Goal: Task Accomplishment & Management: Complete application form

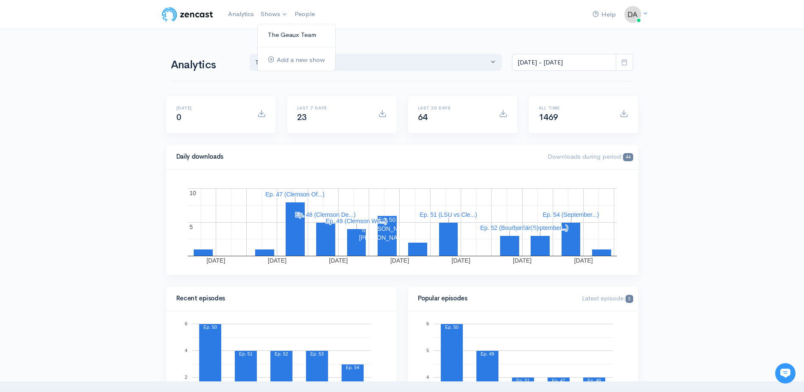
click at [272, 29] on link "The Geaux Team" at bounding box center [297, 35] width 78 height 15
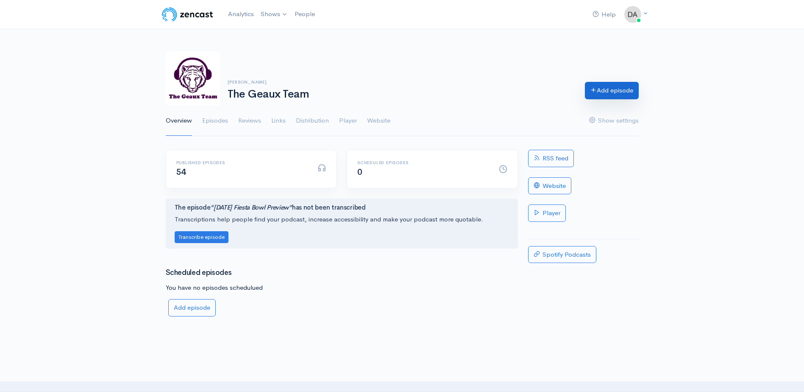
click at [603, 97] on link "Add episode" at bounding box center [612, 90] width 54 height 17
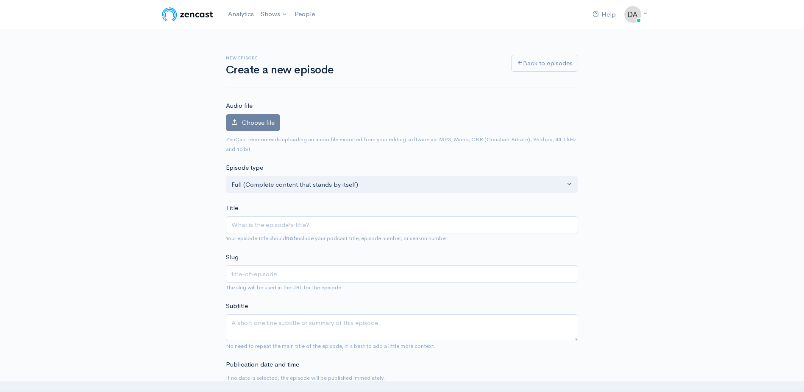
click at [292, 220] on input "Title" at bounding box center [402, 224] width 352 height 17
type input "S"
type input "s"
type input "Se"
type input "se"
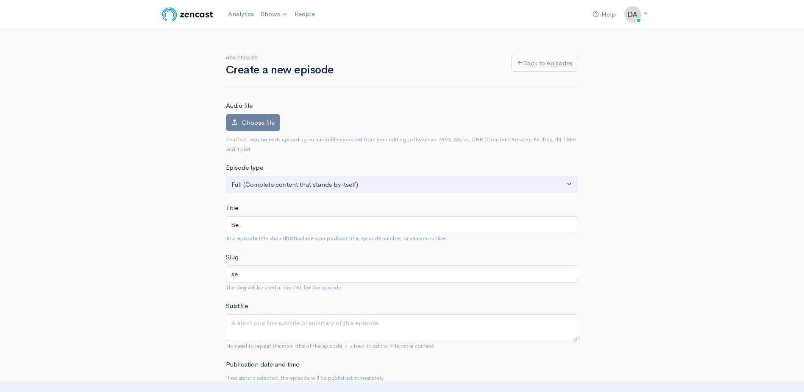
type input "Sep"
type input "sep"
type input "Sept"
type input "sept"
type input "Septe"
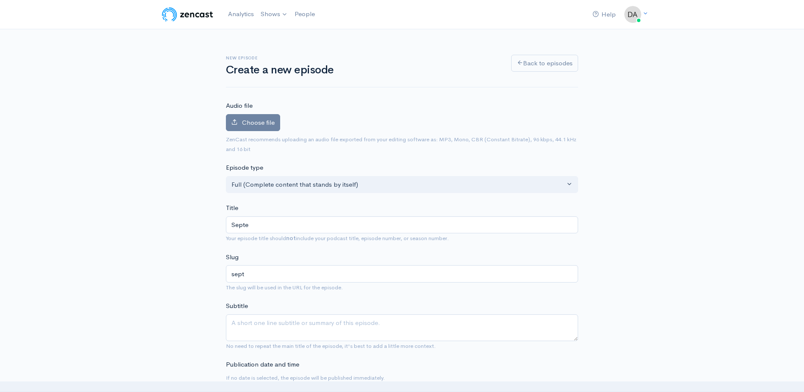
type input "septe"
type input "Septem"
type input "septem"
type input "Septemb"
type input "septemb"
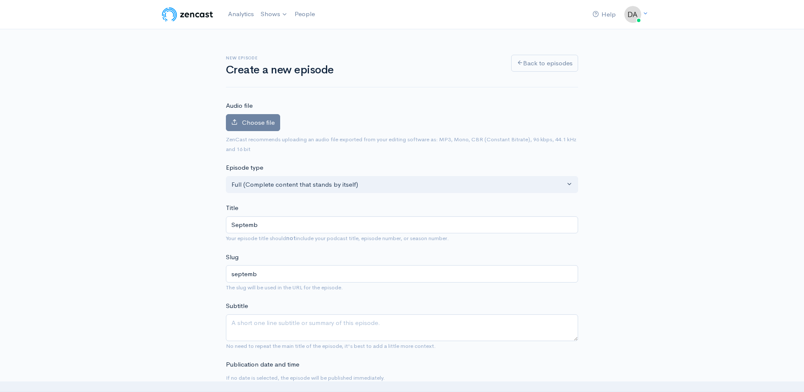
type input "Septembe"
type input "septembe"
type input "September"
type input "september"
type input "September 4"
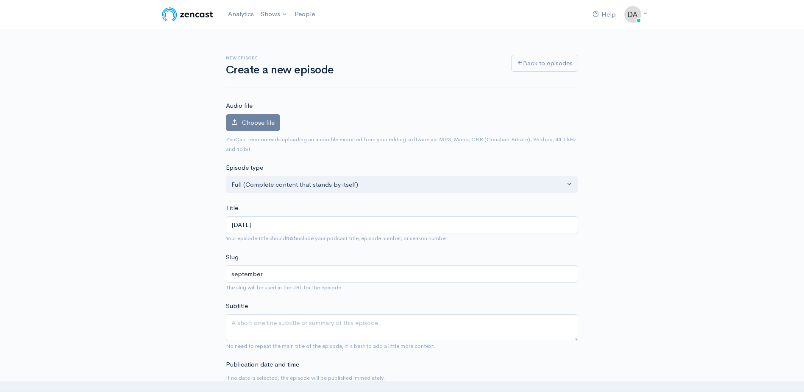
type input "september-4"
type input "September 4, 2"
type input "september-4-2"
type input "September 4, 20"
type input "september-4-20"
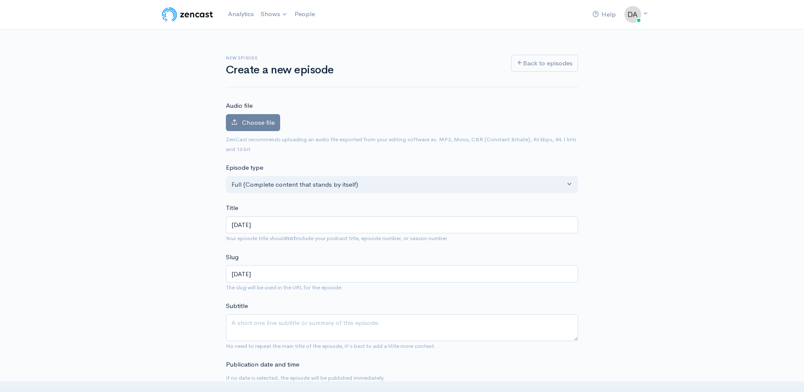
type input "September 4, 202"
type input "september-4-202"
type input "September 4, 2025"
type input "september-4-2025"
type input "September 4, 2025 | W"
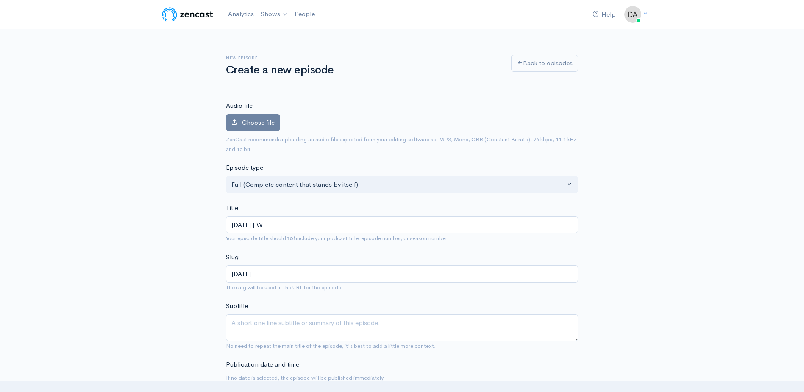
type input "september-4-2025-w"
type input "September 4, 2025 | Wi"
type input "september-4-2025-wi"
type input "September 4, 2025 | Wil"
type input "september-4-2025-wil"
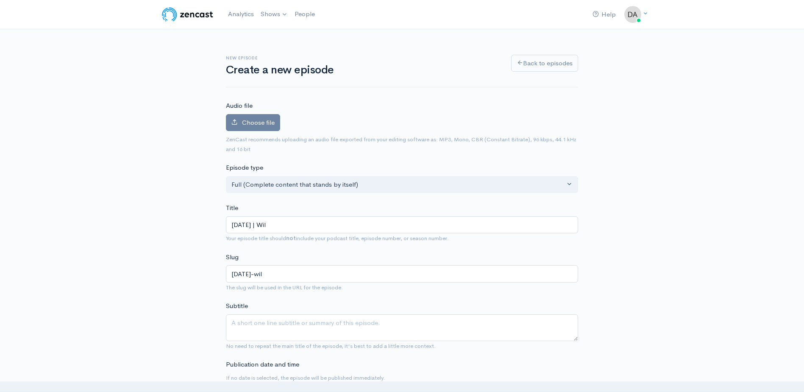
type input "September 4, 2025 | Wild"
type input "september-4-2025-wild"
type input "September 4, 2025 | Wildc"
type input "september-4-2025-wildc"
type input "September 4, 2025 | Wildca"
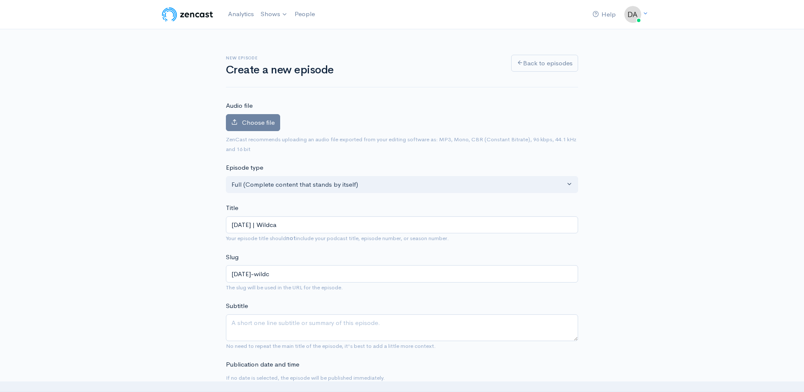
type input "september-4-2025-wildca"
type input "September 4, 2025 | Wildcar"
type input "september-4-2025-wildcar"
type input "September 4, 2025 | Wildcard"
type input "september-4-2025-wildcard"
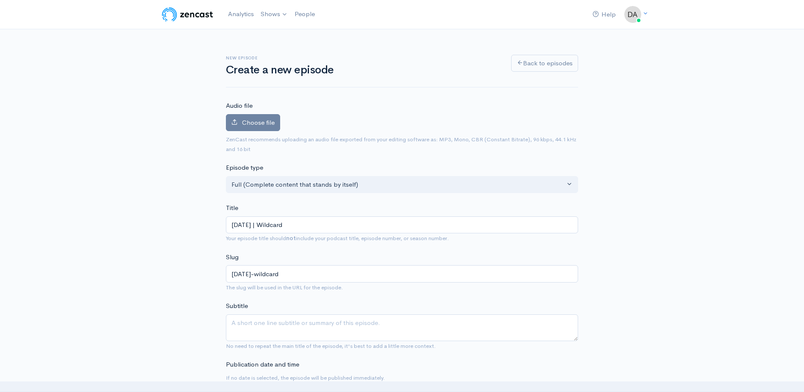
type input "September 4, 2025 | Wildcar"
type input "september-4-2025-wildcar"
type input "September 4, 2025 | Wildca"
type input "september-4-2025-wildca"
type input "September 4, 2025 | Wildc"
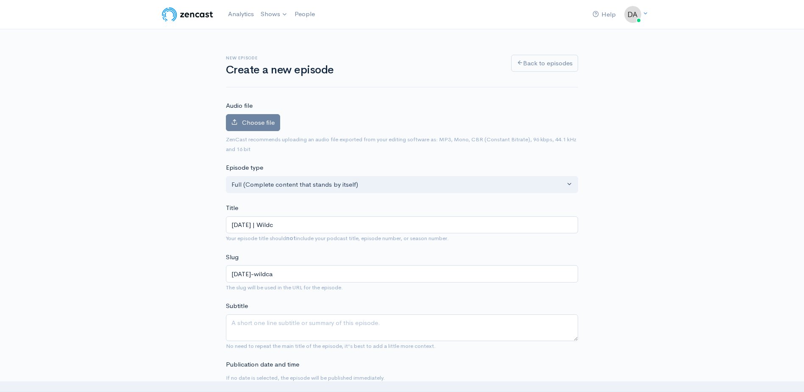
type input "september-4-2025-wildc"
type input "September 4, 2025 | Wild"
type input "september-4-2025-wild"
type input "September 4, 2025 | Wild C"
type input "september-4-2025-wild-c"
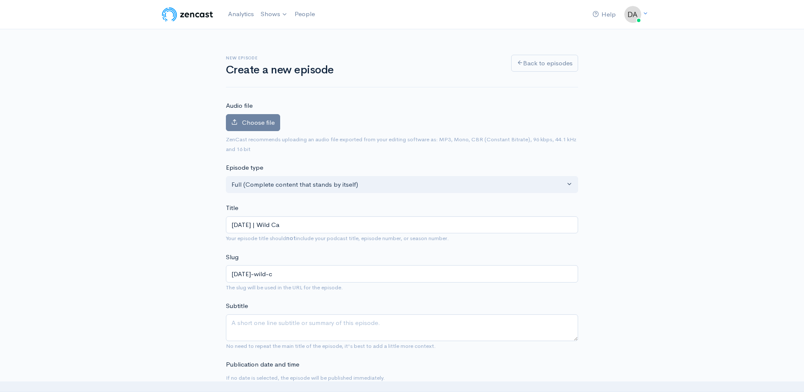
type input "September 4, 2025 | Wild Car"
type input "september-4-2025-wild-car"
type input "September 4, 2025 | Wild Card"
type input "september-4-2025-wild-card"
click at [344, 228] on input "September 4, 2025 | Wild Card" at bounding box center [402, 224] width 352 height 17
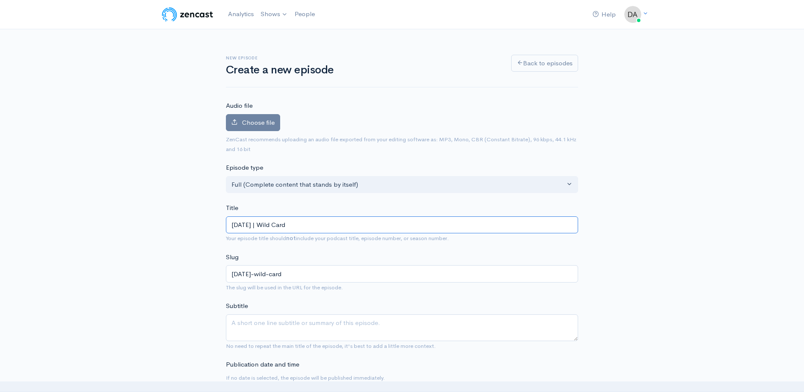
type input "September 4, 2025 | Wild Car"
type input "september-4-2025-wild-car"
type input "September 4, 2025 | Wild Ca"
type input "september-4-2025-wild-ca"
type input "September 4, 2025 | Wild C"
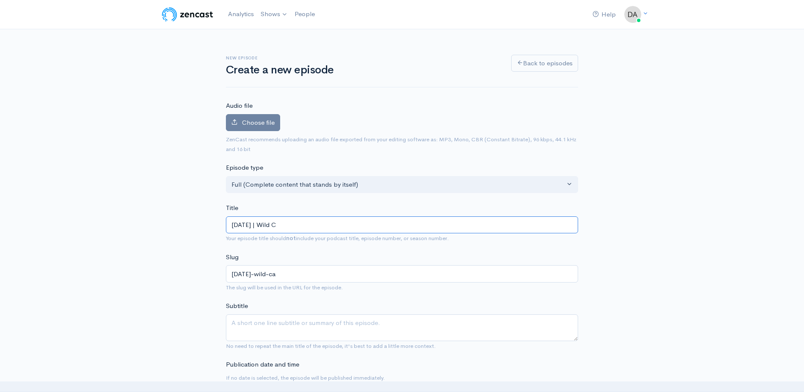
type input "september-4-2025-wild-c"
type input "September 4, 2025 | Wild"
type input "september-4-2025-wild"
type input "September 4, 2025 | Wildc"
type input "september-4-2025-wildc"
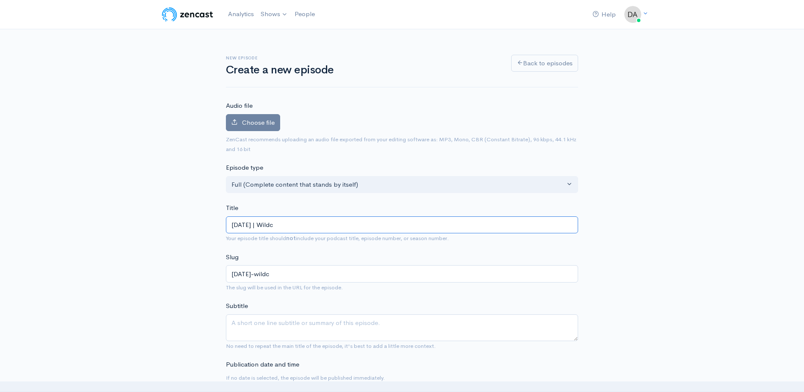
type input "September 4, 2025 | Wildca"
type input "september-4-2025-wildca"
type input "September 4, 2025 | Wildcar"
type input "september-4-2025-wildcar"
type input "September 4, 2025 | Wildcard"
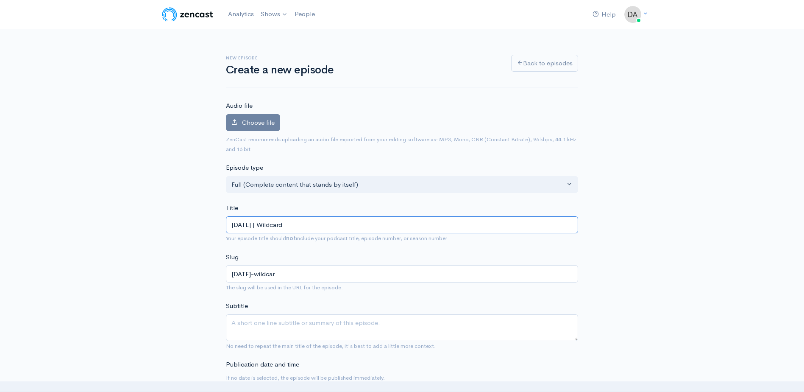
type input "september-4-2025-wildcard"
type input "September 4, 2025 | Wildcard W"
type input "september-4-2025-wildcard-w"
type input "September 4, 2025 | Wildcard We"
type input "september-4-2025-wildcard-we"
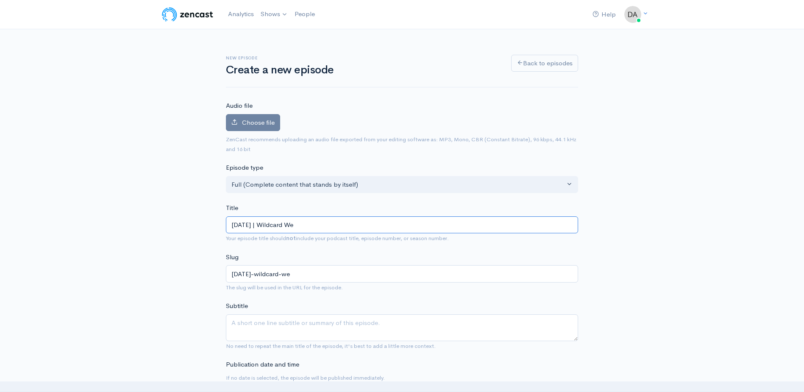
type input "September 4, 2025 | Wildcard Wed"
type input "september-4-2025-wildcard-wed"
type input "September 4, 2025 | Wildcard Wedn"
type input "september-4-2025-wildcard-wedn"
type input "September 4, 2025 | Wildcard Wedne"
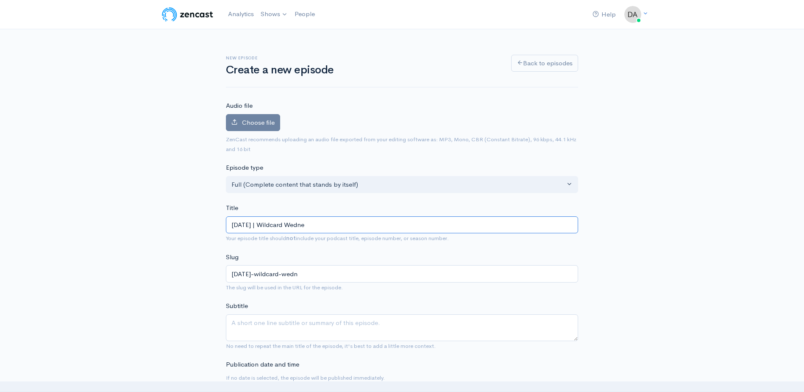
type input "september-4-2025-wildcard-wedne"
type input "September 4, 2025 | Wildcard Wednes"
type input "september-4-2025-wildcard-wednes"
type input "September 4, 2025 | Wildcard Wednesd"
type input "september-4-2025-wildcard-wednesd"
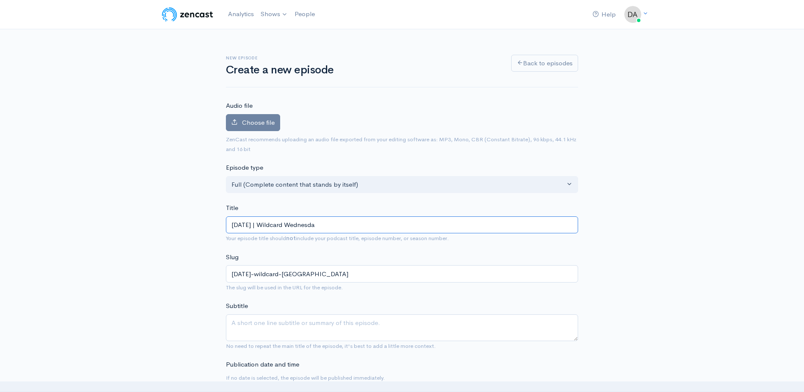
type input "September 4, 2025 | Wildcard Wednesday"
type input "[DATE]-wildcard-[DATE]"
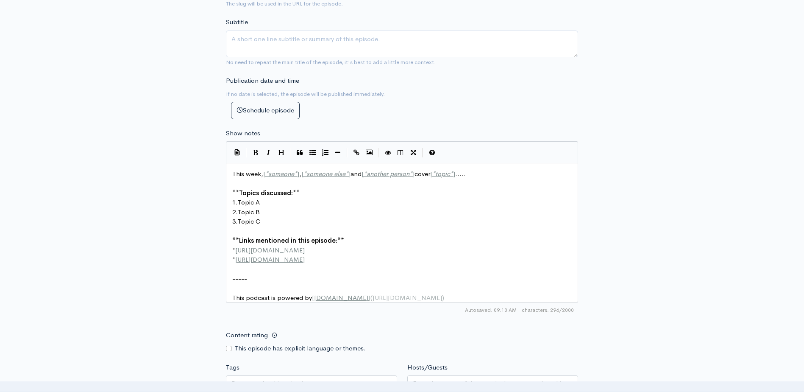
scroll to position [283, 0]
type input "September 4, 2025 | Wildcard Wednesday"
type textarea "This week, [*someone*], [*someone else*] and [*another person*] cover [*topic*]…"
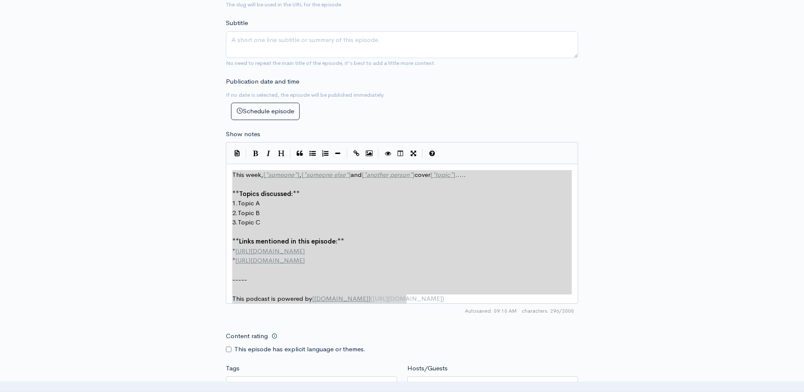
drag, startPoint x: 427, startPoint y: 306, endPoint x: 205, endPoint y: 176, distance: 257.9
click at [205, 176] on div "New episode Create a new episode Back to episodes Audio file Choose file 0 ZenC…" at bounding box center [402, 166] width 483 height 841
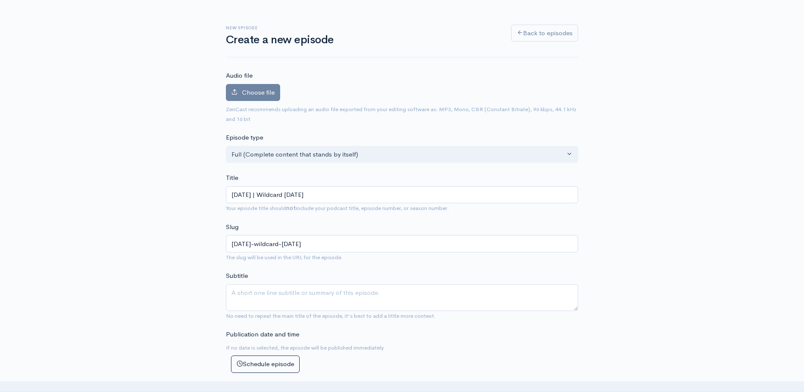
scroll to position [0, 0]
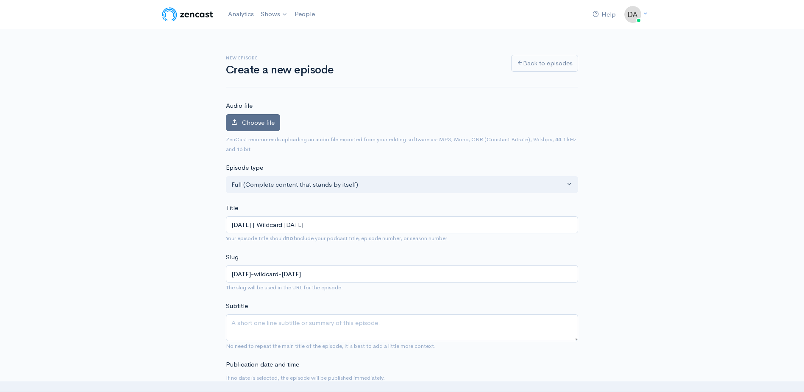
click at [262, 116] on label "Choose file" at bounding box center [253, 122] width 54 height 17
click at [0, 0] on input "Choose file" at bounding box center [0, 0] width 0 height 0
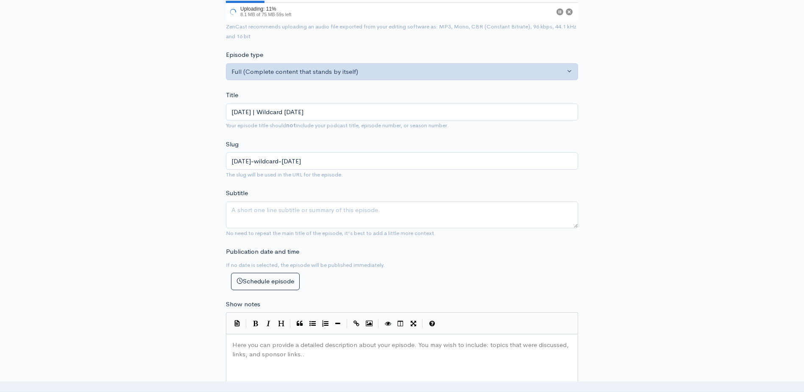
scroll to position [283, 0]
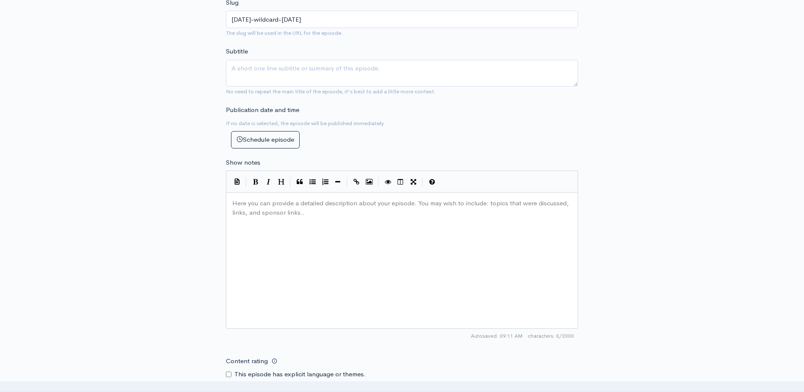
click at [318, 210] on div "Here you can provide a detailed description about your episode. You may wish to…" at bounding box center [413, 271] width 364 height 148
type textarea "The Geaux Team"
type textarea "Zombie Bob joins Daniel and Natg"
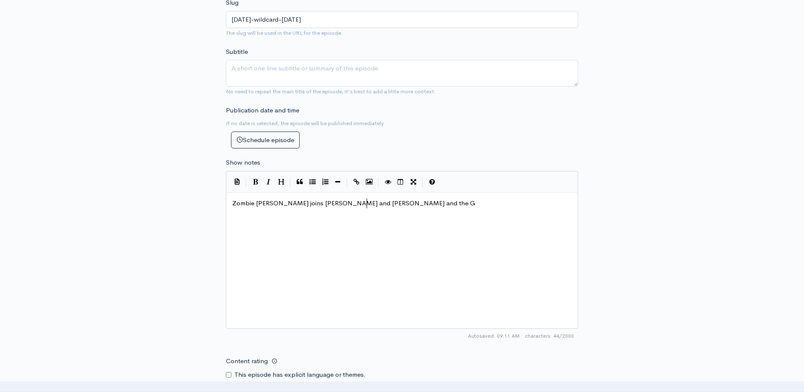
type textarea "han and the Ga"
type textarea "ea"
type textarea "aux Team goes off topic for"
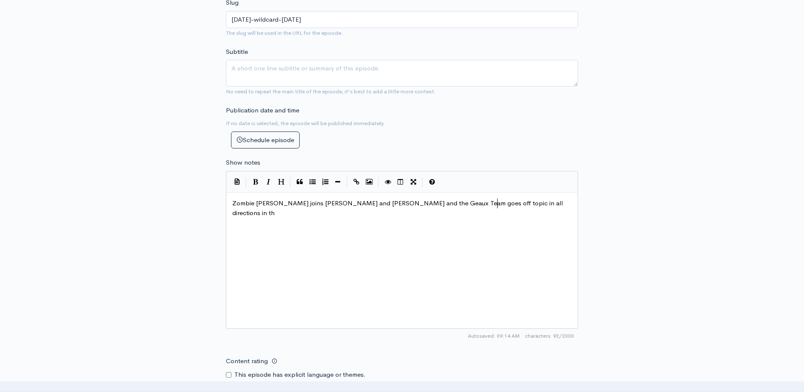
type textarea "in all directions in thi"
type textarea "heir"
type textarea "r Wildcard Wednesday esp"
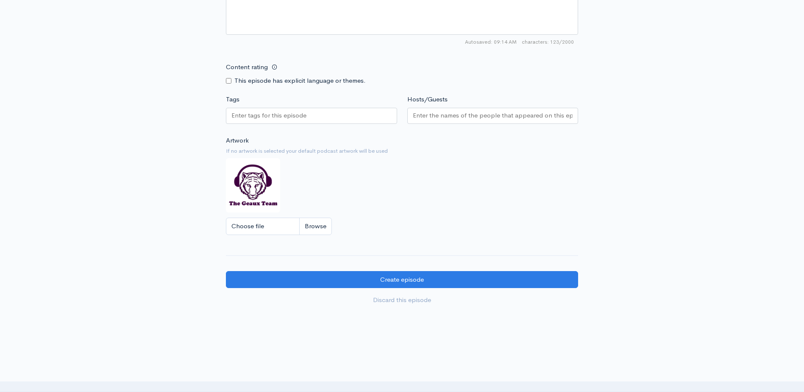
scroll to position [633, 0]
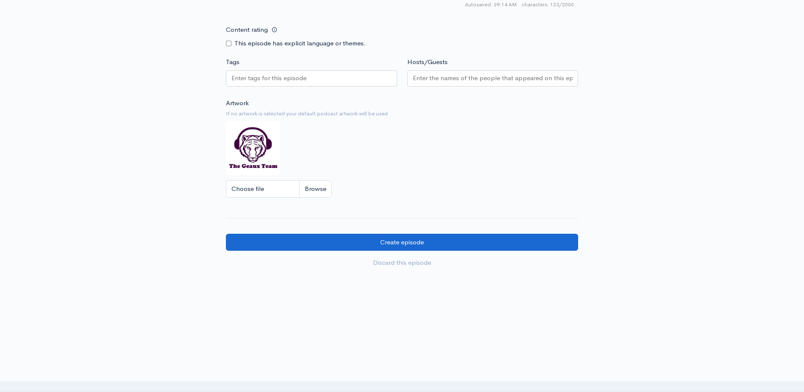
type textarea "pisode."
click at [439, 245] on input "Create episode" at bounding box center [402, 242] width 352 height 17
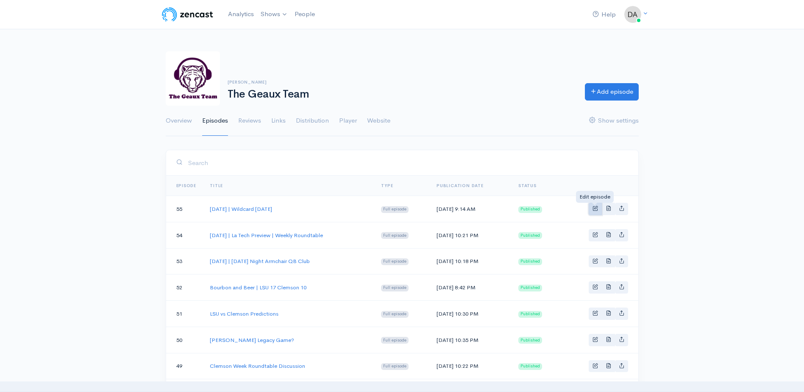
click at [598, 207] on span "Basic example" at bounding box center [596, 208] width 6 height 6
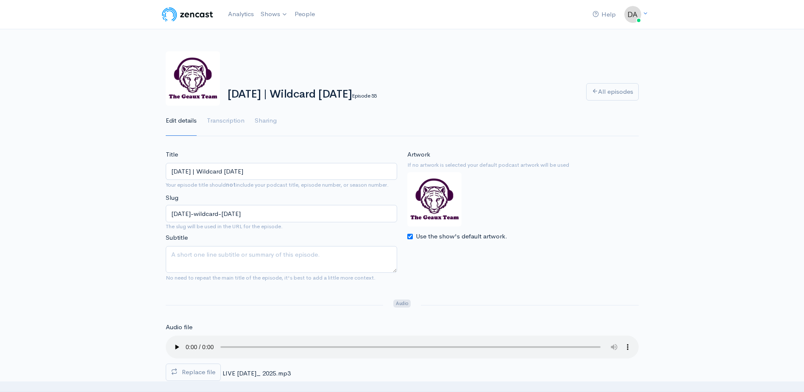
click at [208, 170] on input "[DATE] | Wildcard [DATE]" at bounding box center [282, 171] width 232 height 17
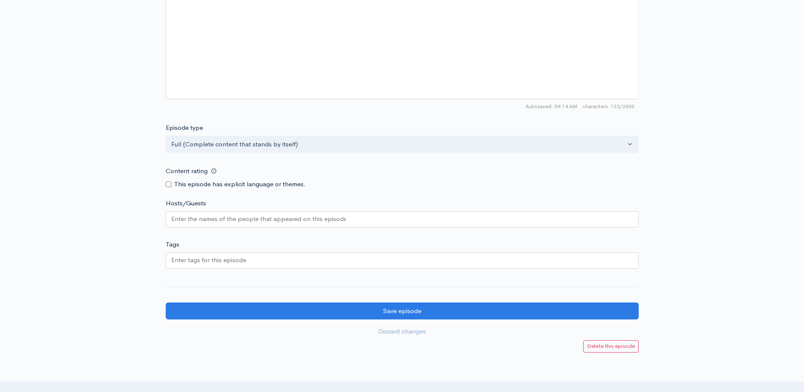
scroll to position [648, 0]
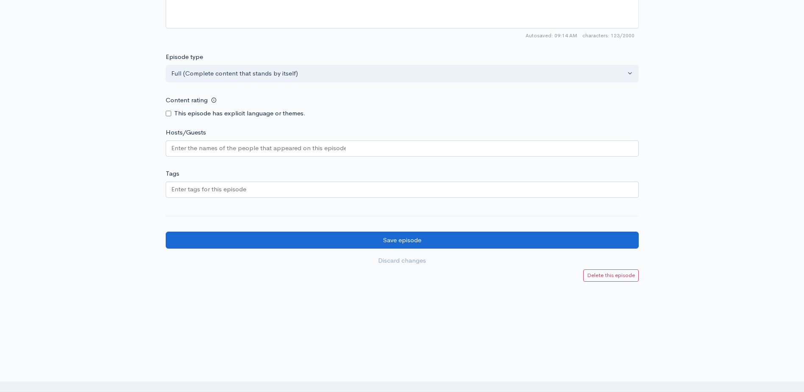
type input "[DATE] | Wildcard [DATE]"
click at [392, 235] on input "Save episode" at bounding box center [402, 240] width 473 height 17
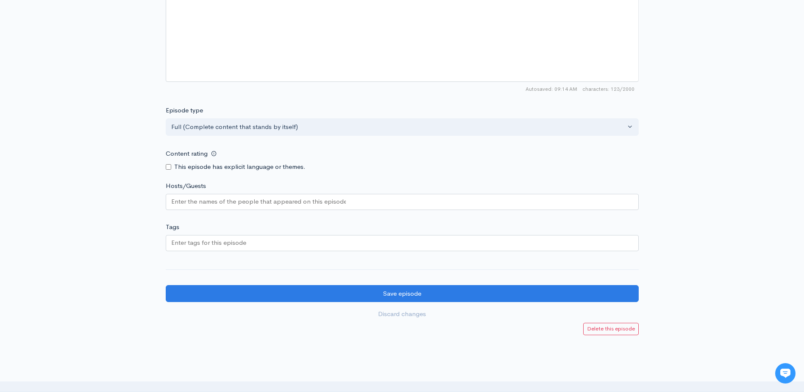
scroll to position [648, 0]
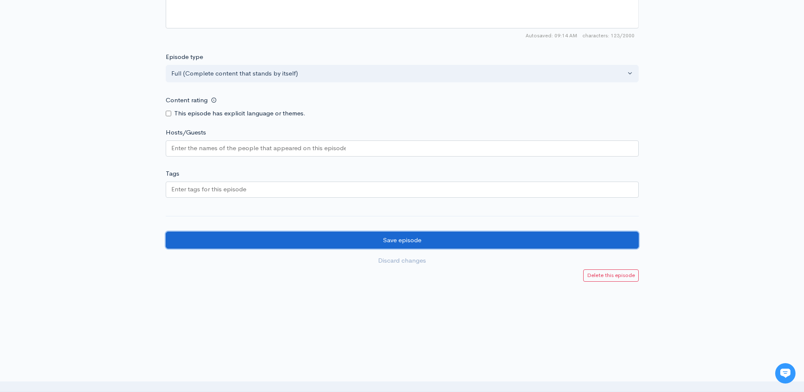
click at [423, 246] on input "Save episode" at bounding box center [402, 240] width 473 height 17
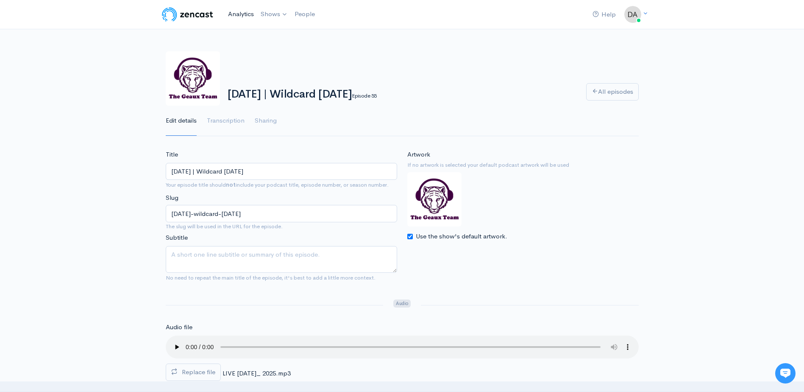
click at [231, 18] on link "Analytics" at bounding box center [241, 14] width 33 height 18
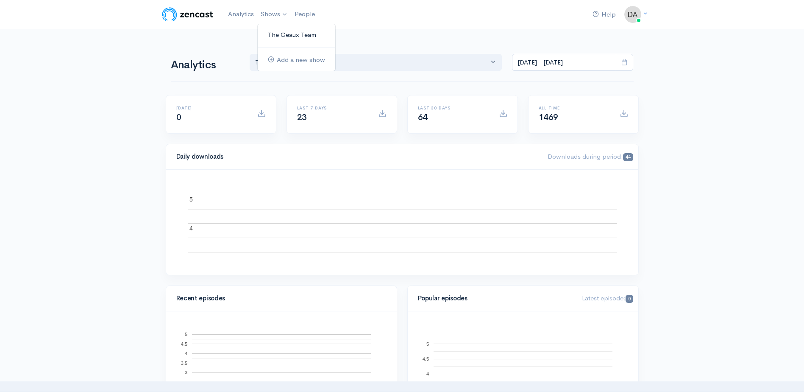
click at [280, 34] on link "The Geaux Team" at bounding box center [297, 35] width 78 height 15
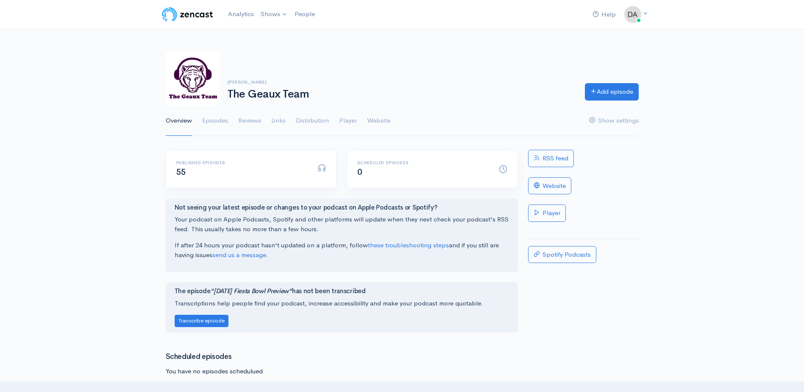
click at [223, 172] on div "Published episodes 55" at bounding box center [242, 168] width 142 height 17
click at [217, 117] on link "Episodes" at bounding box center [215, 121] width 26 height 31
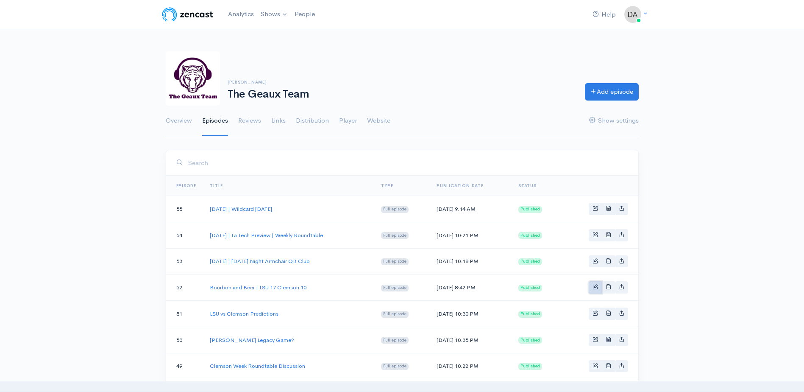
click at [592, 287] on link "Basic example" at bounding box center [595, 287] width 13 height 12
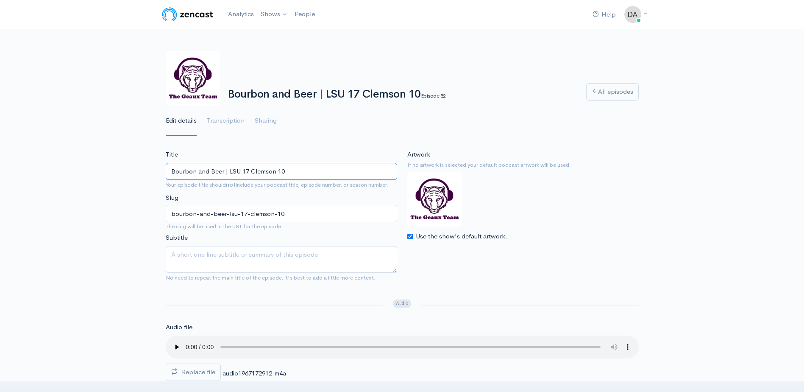
click at [169, 170] on input "Bourbon and Beer | LSU 17 Clemson 10" at bounding box center [282, 171] width 232 height 17
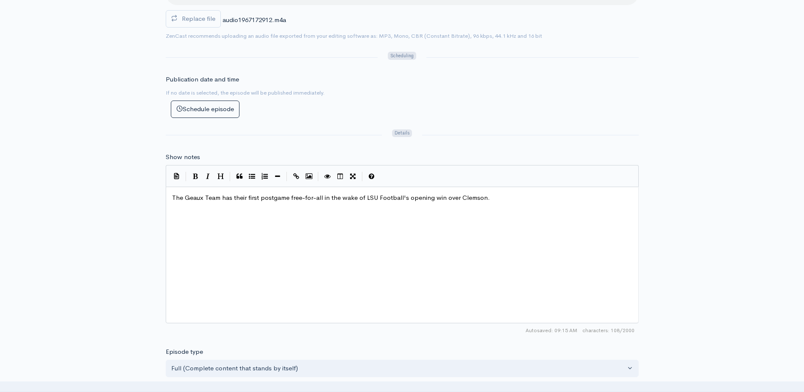
scroll to position [185, 0]
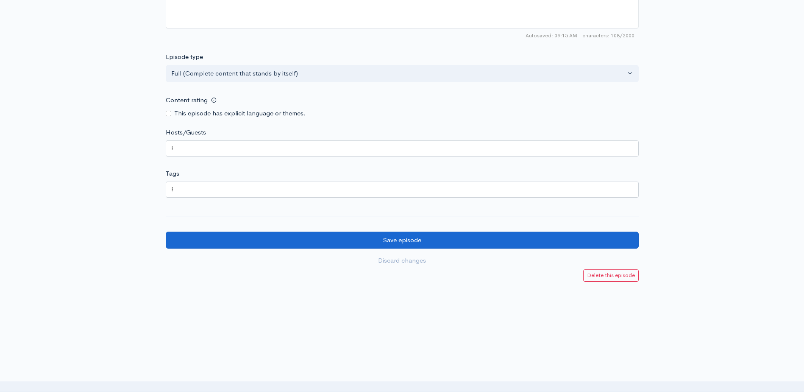
type input "August 30, 2025 | Bourbon and Beer | LSU 17 Clemson 10"
click at [480, 243] on input "Save episode" at bounding box center [402, 240] width 473 height 17
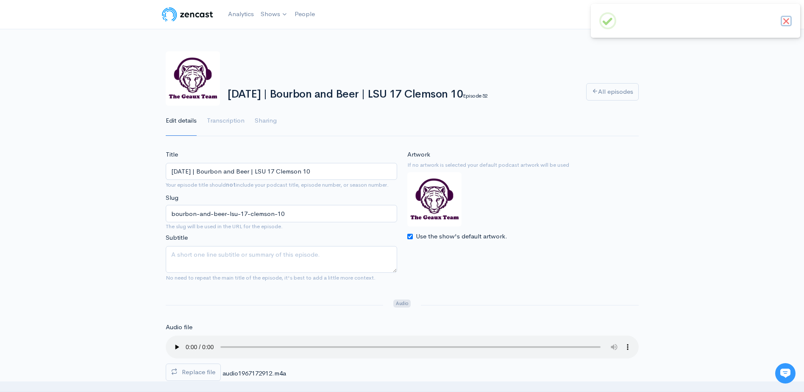
click at [788, 24] on button "×" at bounding box center [786, 21] width 11 height 11
click at [607, 98] on link "All episodes" at bounding box center [612, 91] width 53 height 17
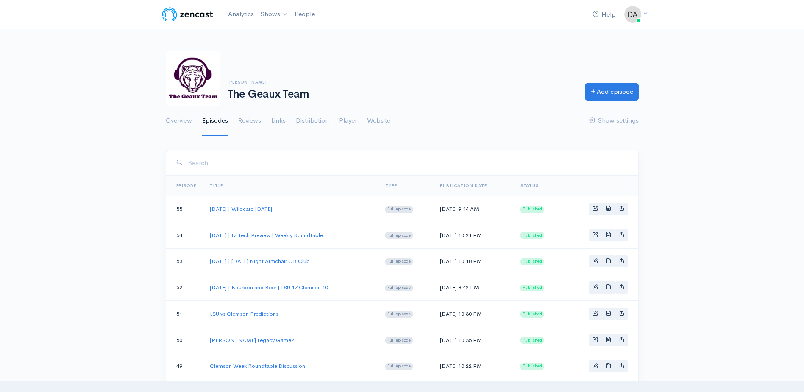
scroll to position [71, 0]
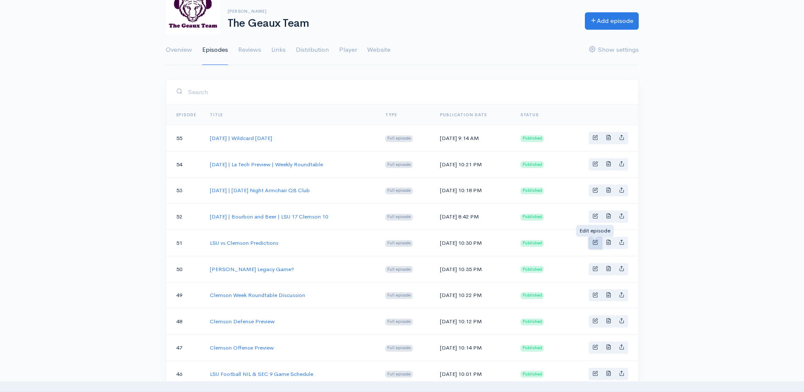
click at [597, 243] on span "Basic example" at bounding box center [596, 242] width 6 height 6
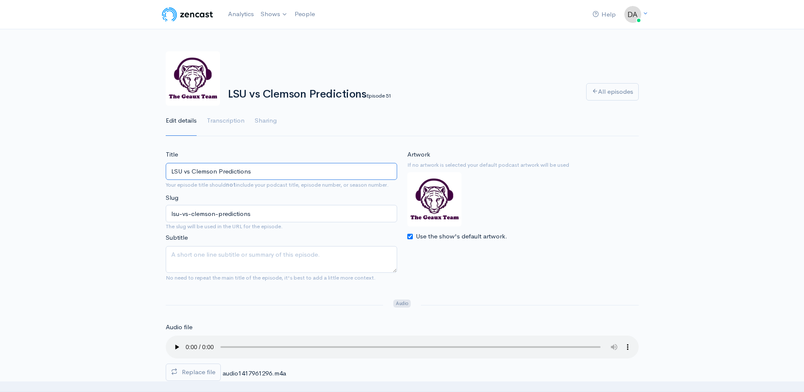
click at [170, 171] on input "LSU vs Clemson Predictions" at bounding box center [282, 171] width 232 height 17
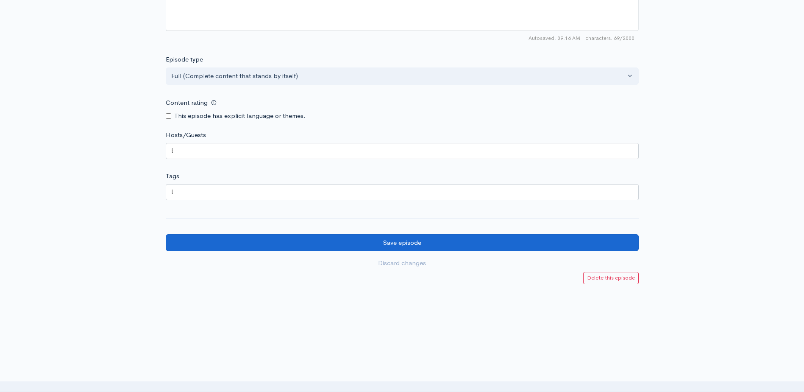
scroll to position [648, 0]
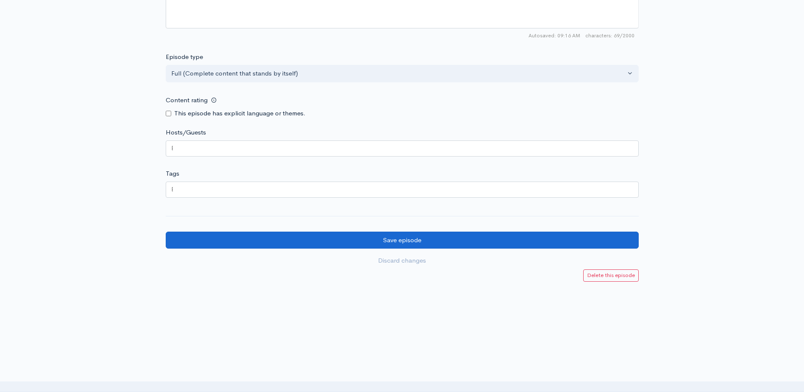
type input "[DATE] | LSU vs Clemson Predictions"
click at [461, 232] on input "Save episode" at bounding box center [402, 240] width 473 height 17
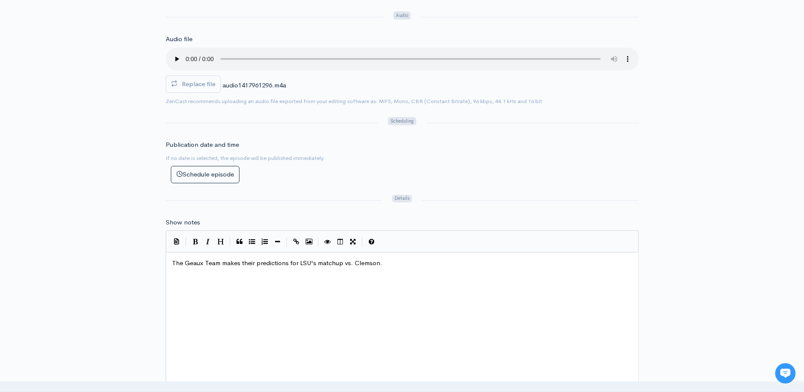
scroll to position [648, 0]
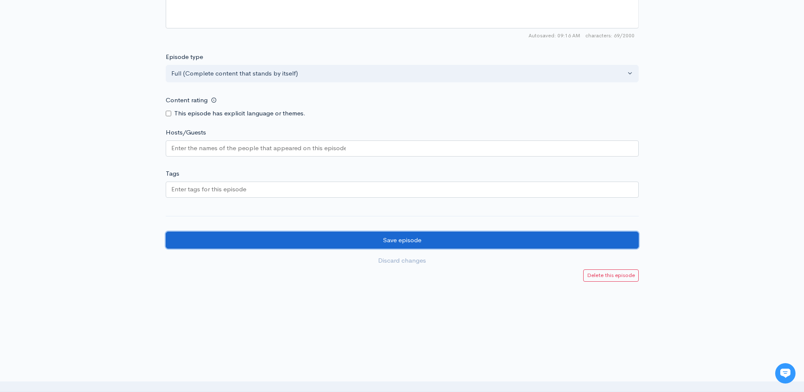
click at [385, 246] on input "Save episode" at bounding box center [402, 240] width 473 height 17
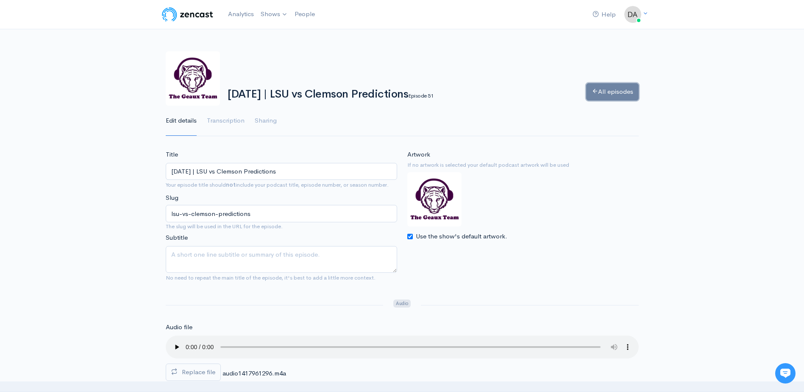
click at [587, 92] on link "All episodes" at bounding box center [612, 91] width 53 height 17
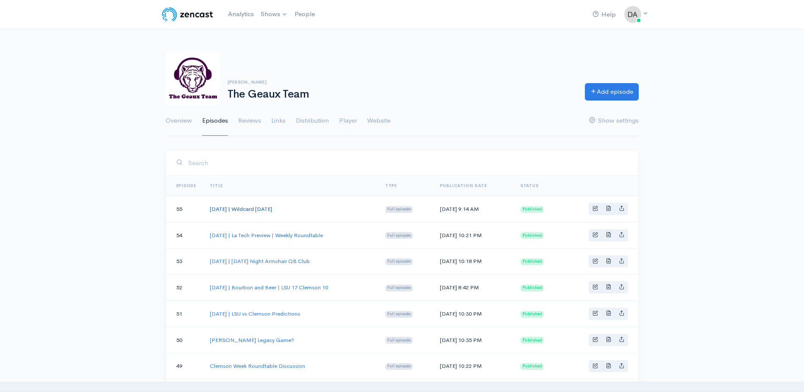
click at [272, 207] on link "[DATE] | Wildcard [DATE]" at bounding box center [241, 208] width 62 height 7
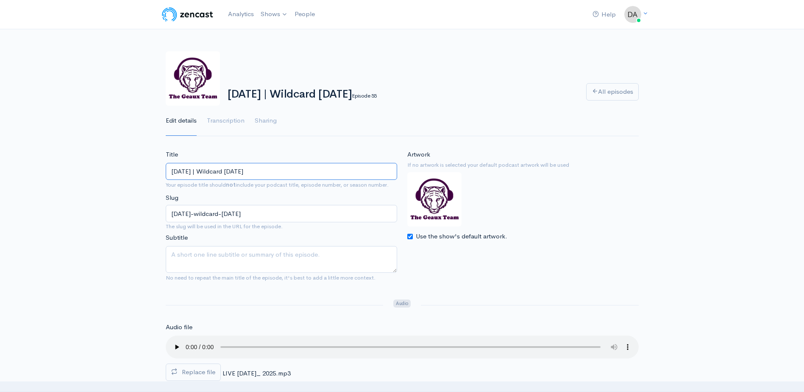
click at [252, 170] on input "[DATE] | Wildcard [DATE]" at bounding box center [282, 171] width 232 height 17
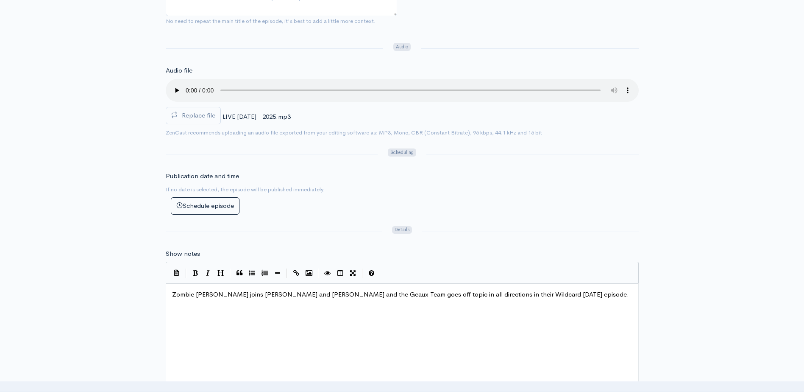
scroll to position [283, 0]
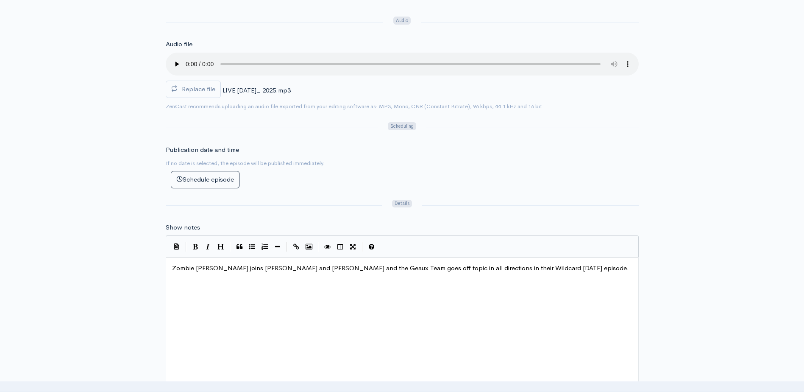
click at [295, 268] on span "Zombie [PERSON_NAME] joins [PERSON_NAME] and [PERSON_NAME] and the Geaux Team g…" at bounding box center [400, 268] width 457 height 8
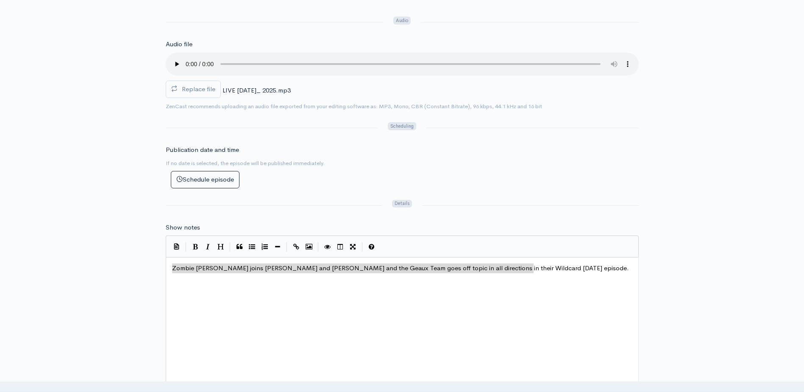
type textarea "Zombie [PERSON_NAME] joins [PERSON_NAME] and [PERSON_NAME] and the Geaux Team g…"
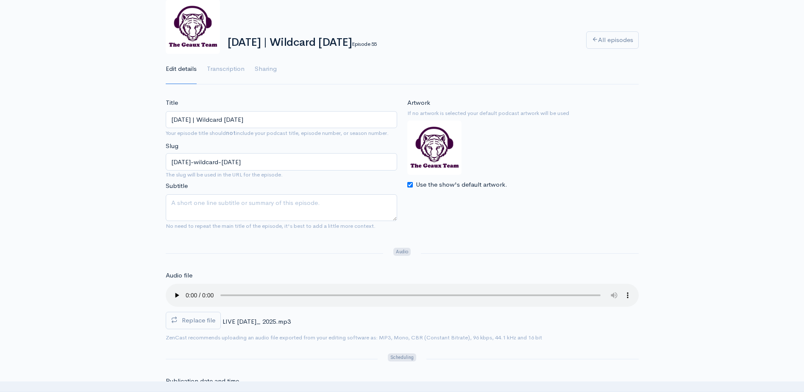
scroll to position [0, 0]
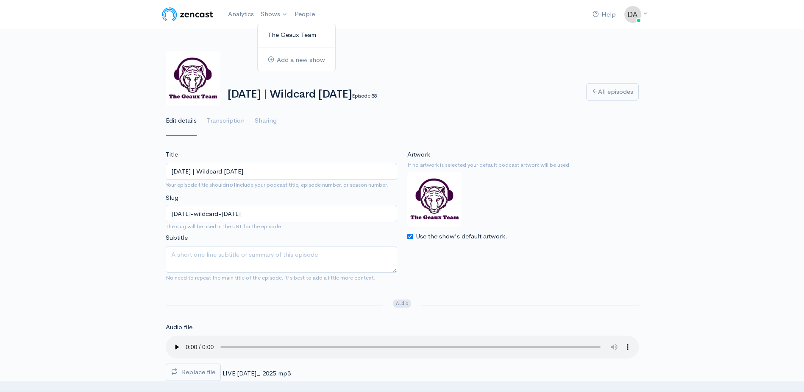
click at [277, 29] on link "The Geaux Team" at bounding box center [297, 35] width 78 height 15
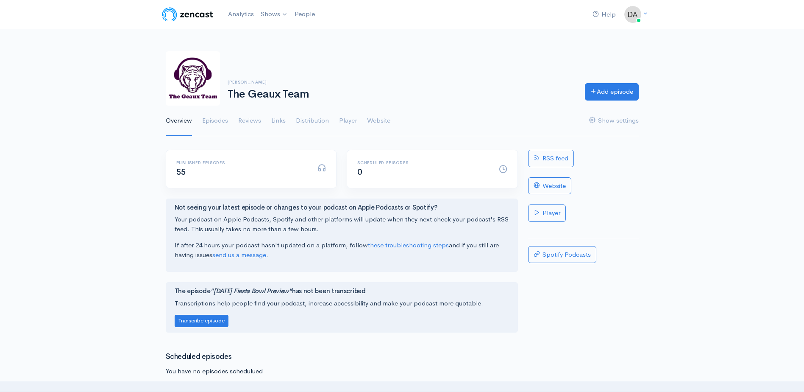
scroll to position [128, 0]
